Goal: Find specific page/section

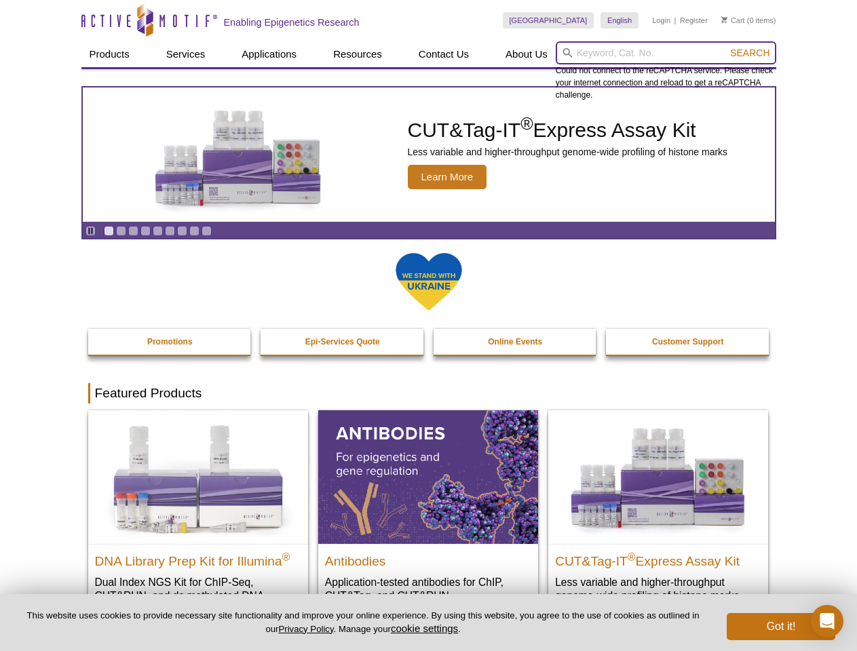
click at [666, 53] on input "search" at bounding box center [666, 52] width 221 height 23
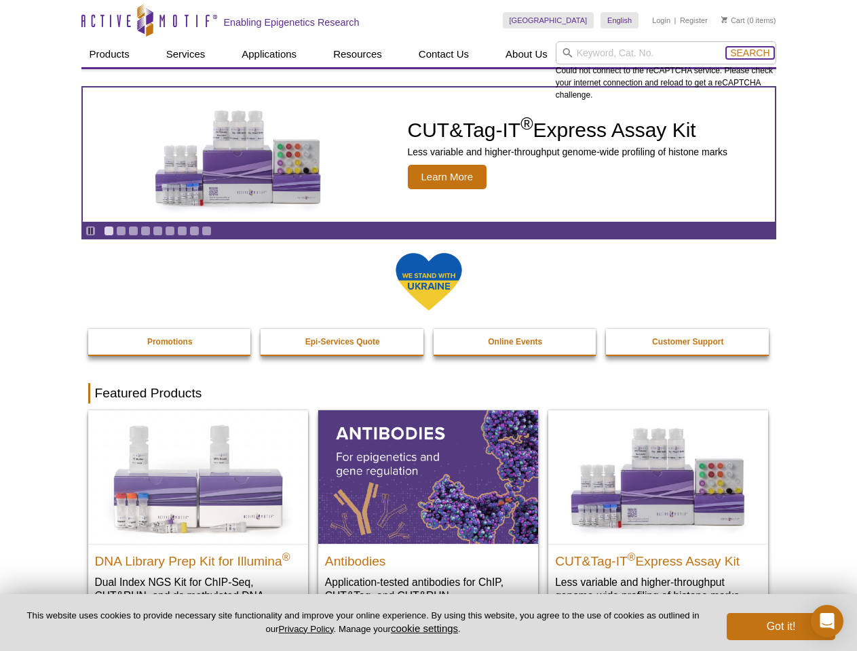
click at [750, 53] on span "Search" at bounding box center [749, 53] width 39 height 11
click at [90, 231] on icon "Pause" at bounding box center [90, 231] width 9 height 9
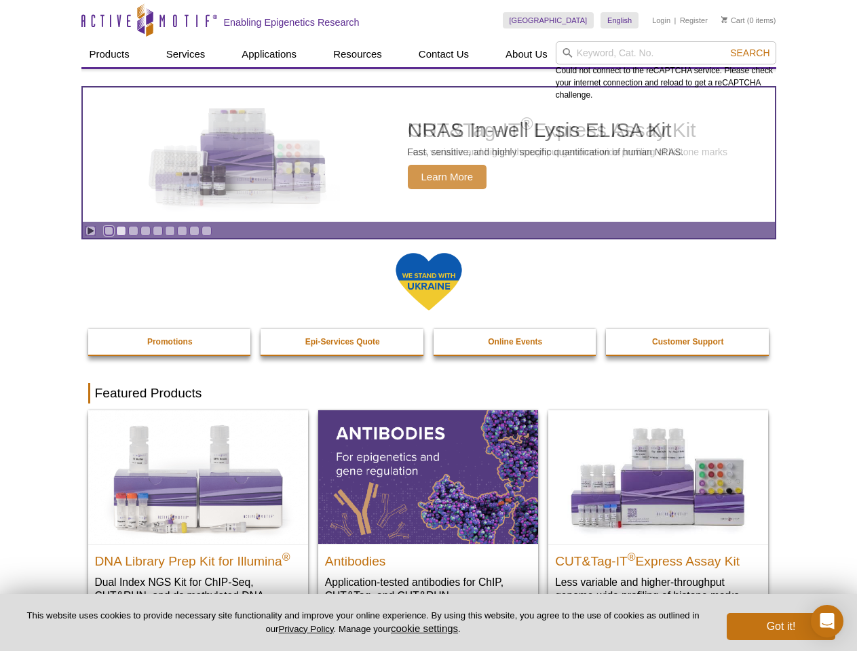
click at [109, 231] on link "Go to slide 1" at bounding box center [109, 231] width 10 height 10
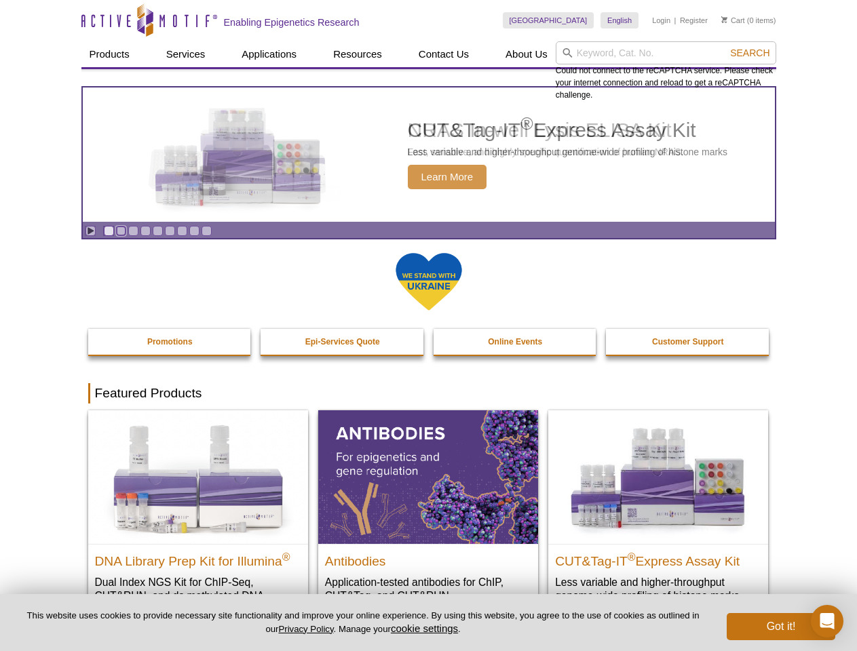
click at [121, 231] on link "Go to slide 2" at bounding box center [121, 231] width 10 height 10
click at [133, 231] on link "Go to slide 3" at bounding box center [133, 231] width 10 height 10
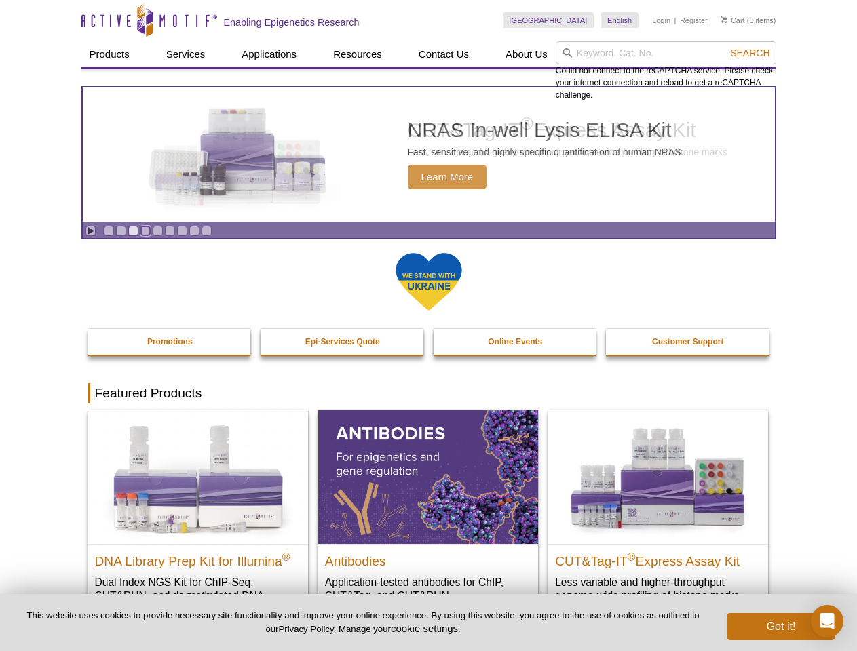
click at [145, 231] on link "Go to slide 4" at bounding box center [145, 231] width 10 height 10
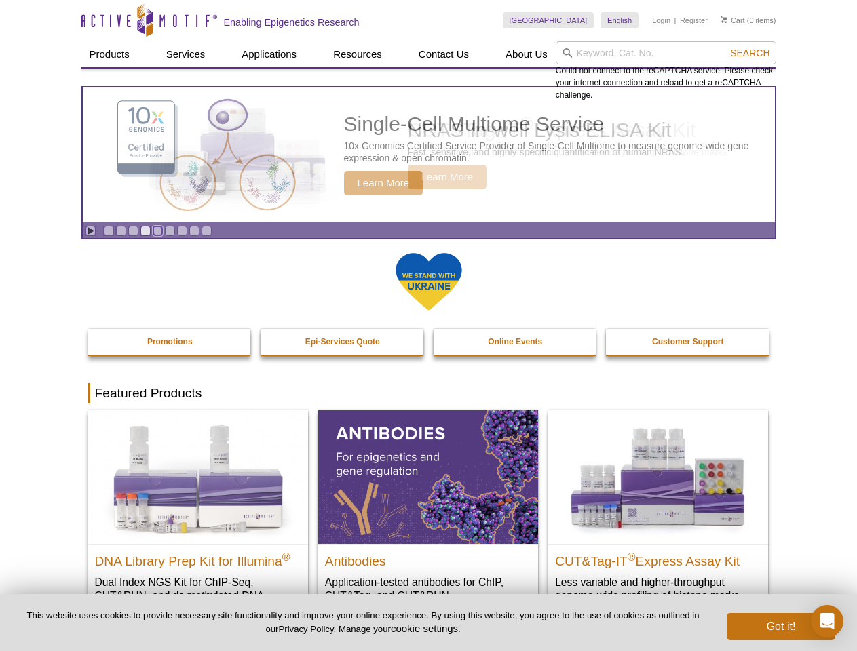
click at [157, 231] on link "Go to slide 5" at bounding box center [158, 231] width 10 height 10
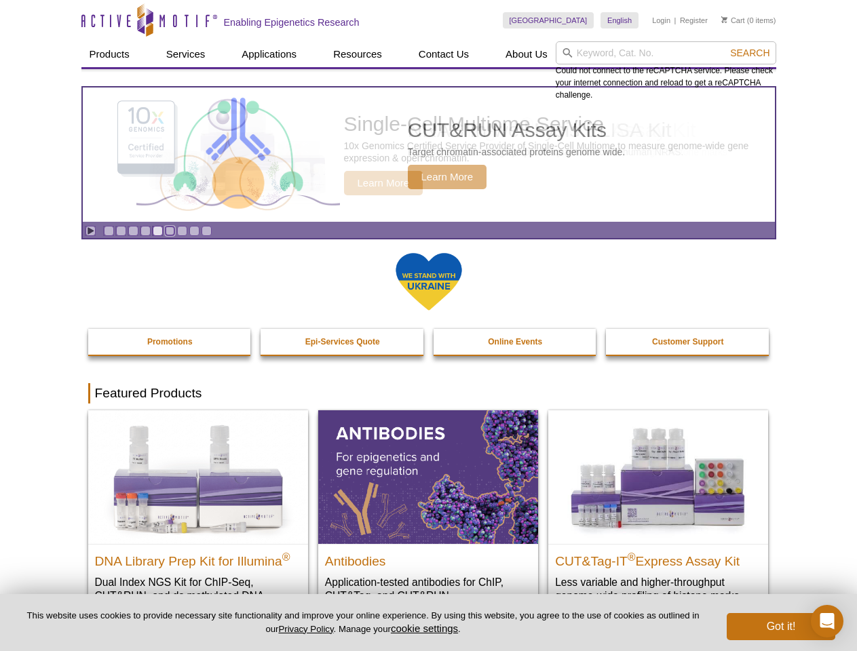
click at [170, 231] on link "Go to slide 6" at bounding box center [170, 231] width 10 height 10
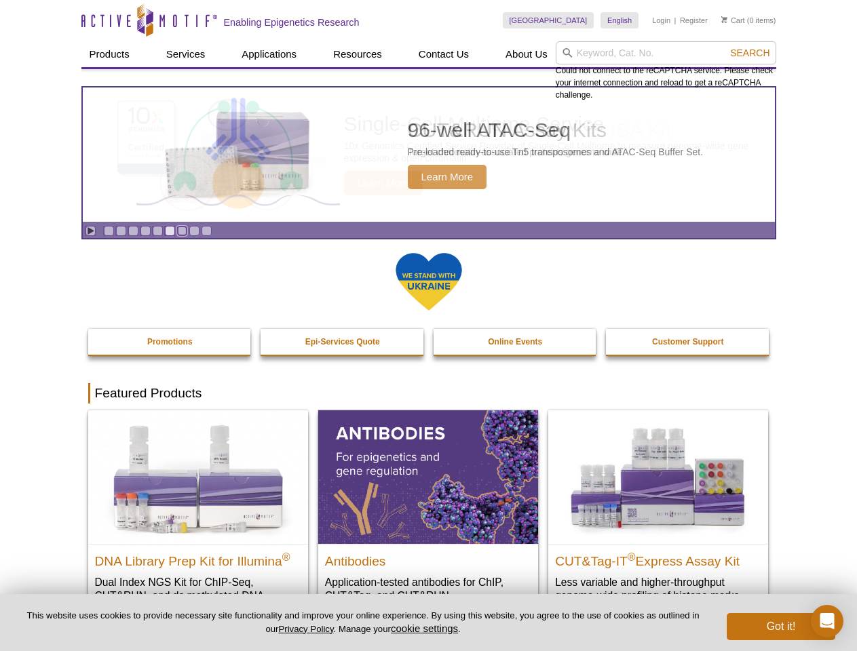
click at [182, 231] on link "Go to slide 7" at bounding box center [182, 231] width 10 height 10
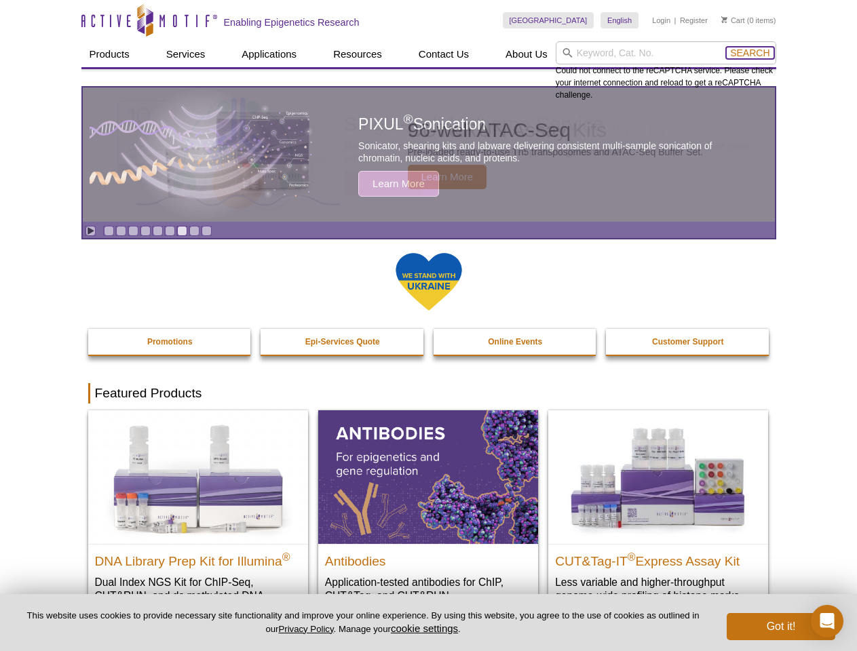
click at [750, 53] on span "Search" at bounding box center [749, 53] width 39 height 11
